Goal: Transaction & Acquisition: Purchase product/service

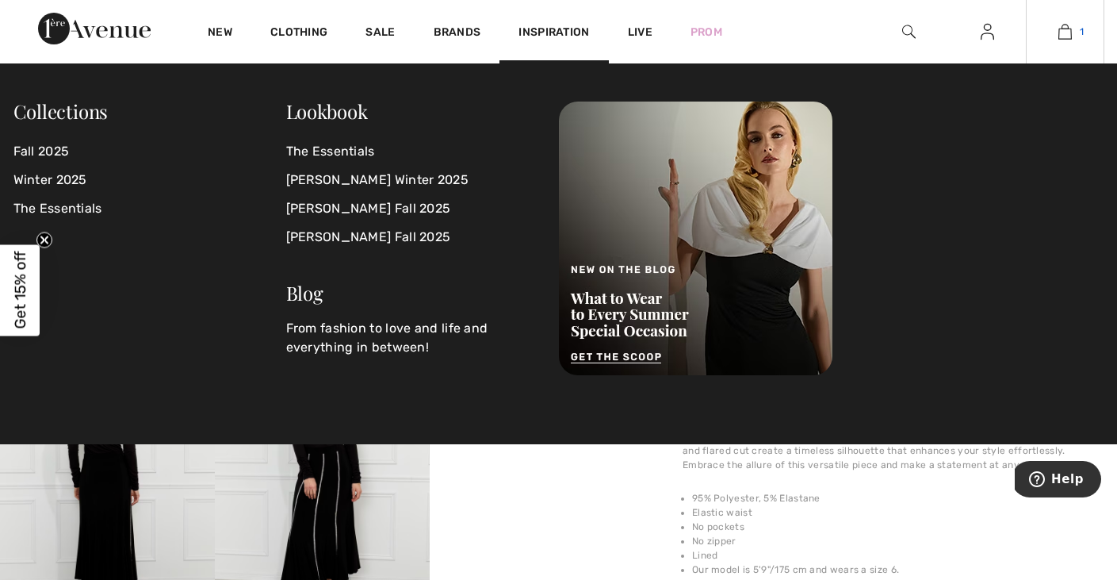
click at [1067, 31] on img at bounding box center [1065, 31] width 13 height 19
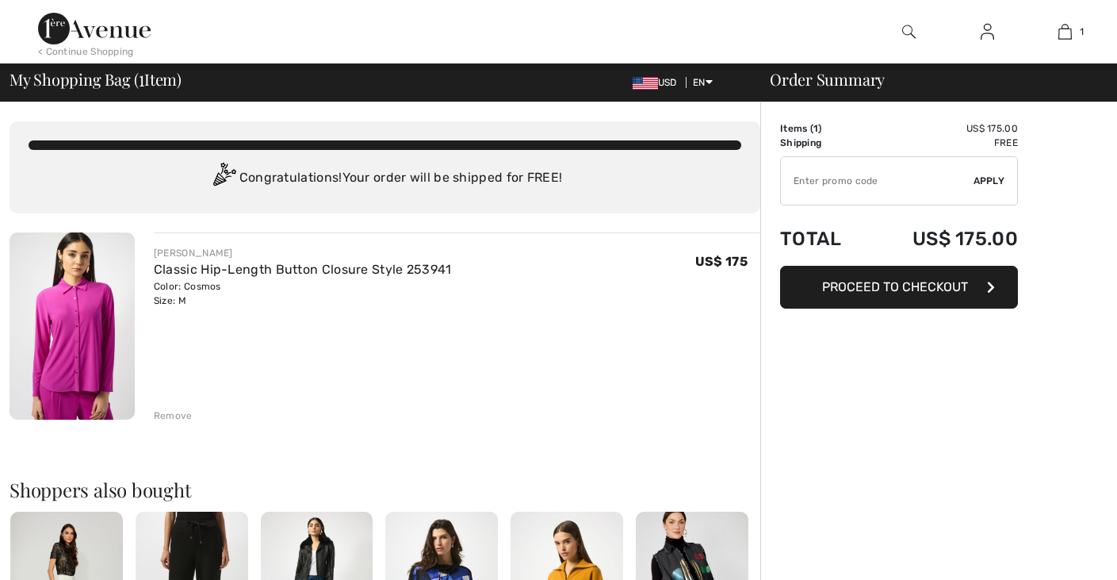
checkbox input "true"
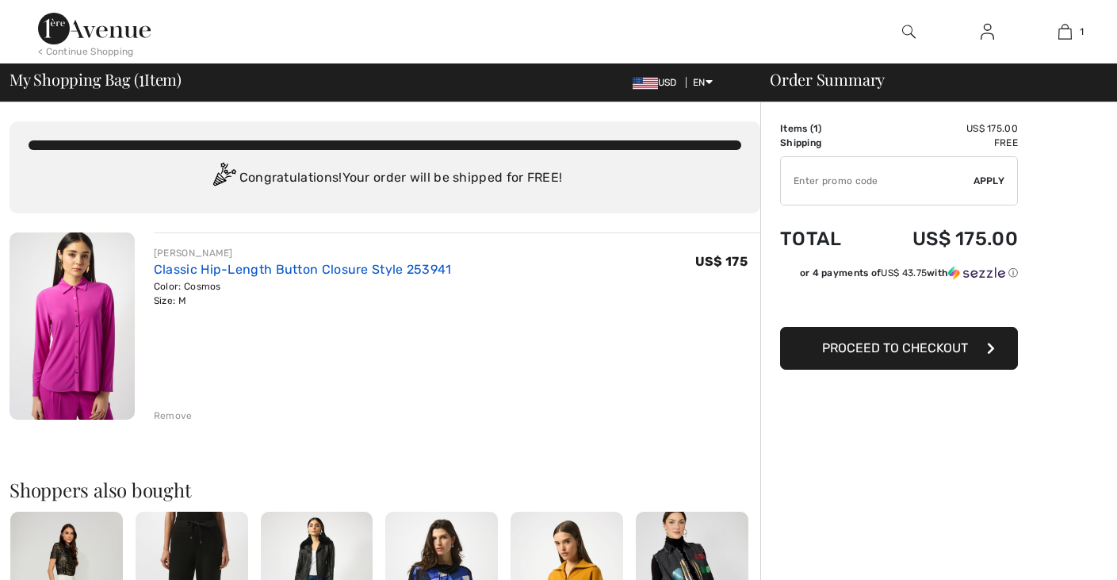
click at [371, 266] on link "Classic Hip-Length Button Closure Style 253941" at bounding box center [303, 269] width 298 height 15
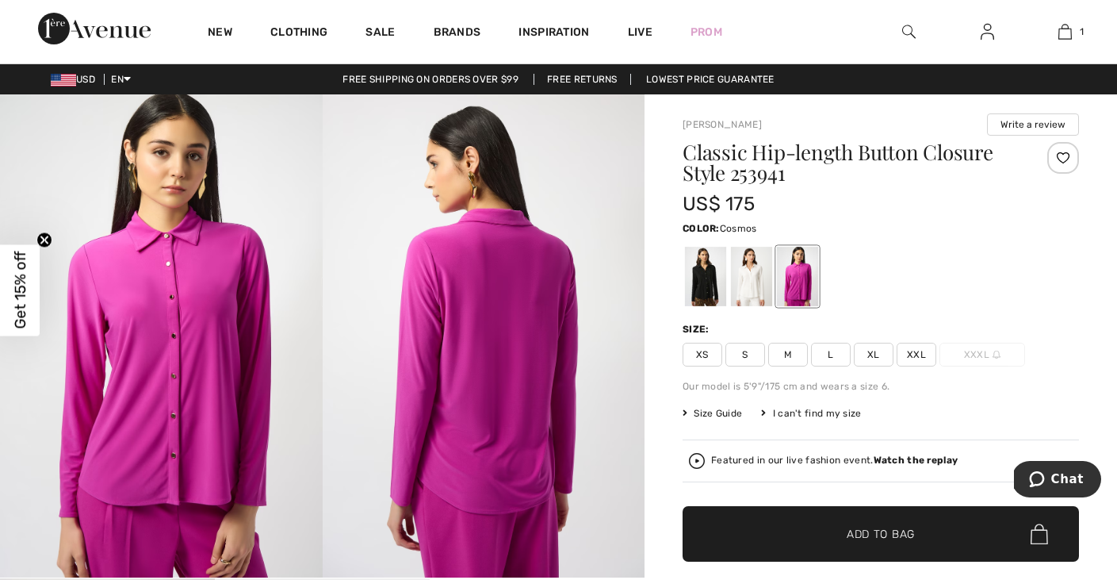
click at [156, 296] on img at bounding box center [161, 335] width 323 height 483
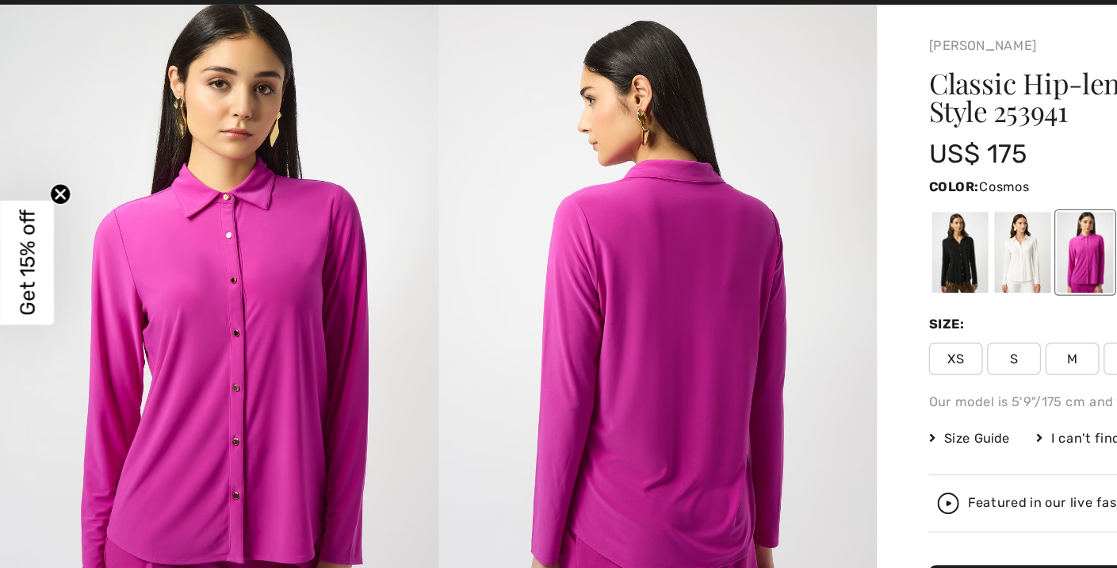
click at [48, 231] on icon "Close teaser" at bounding box center [44, 234] width 6 height 6
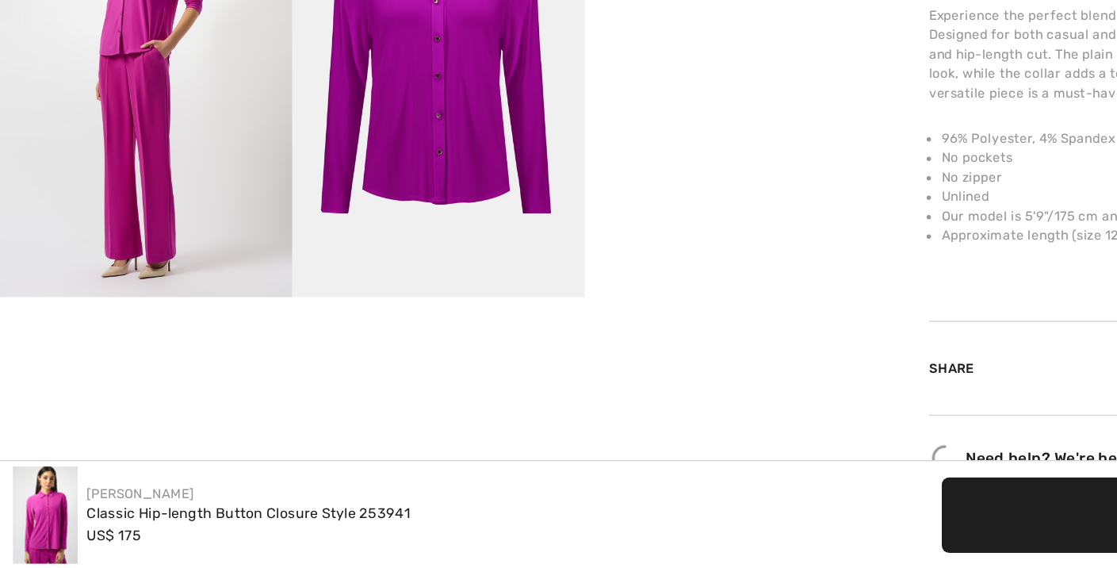
scroll to position [542, 0]
